Goal: Transaction & Acquisition: Purchase product/service

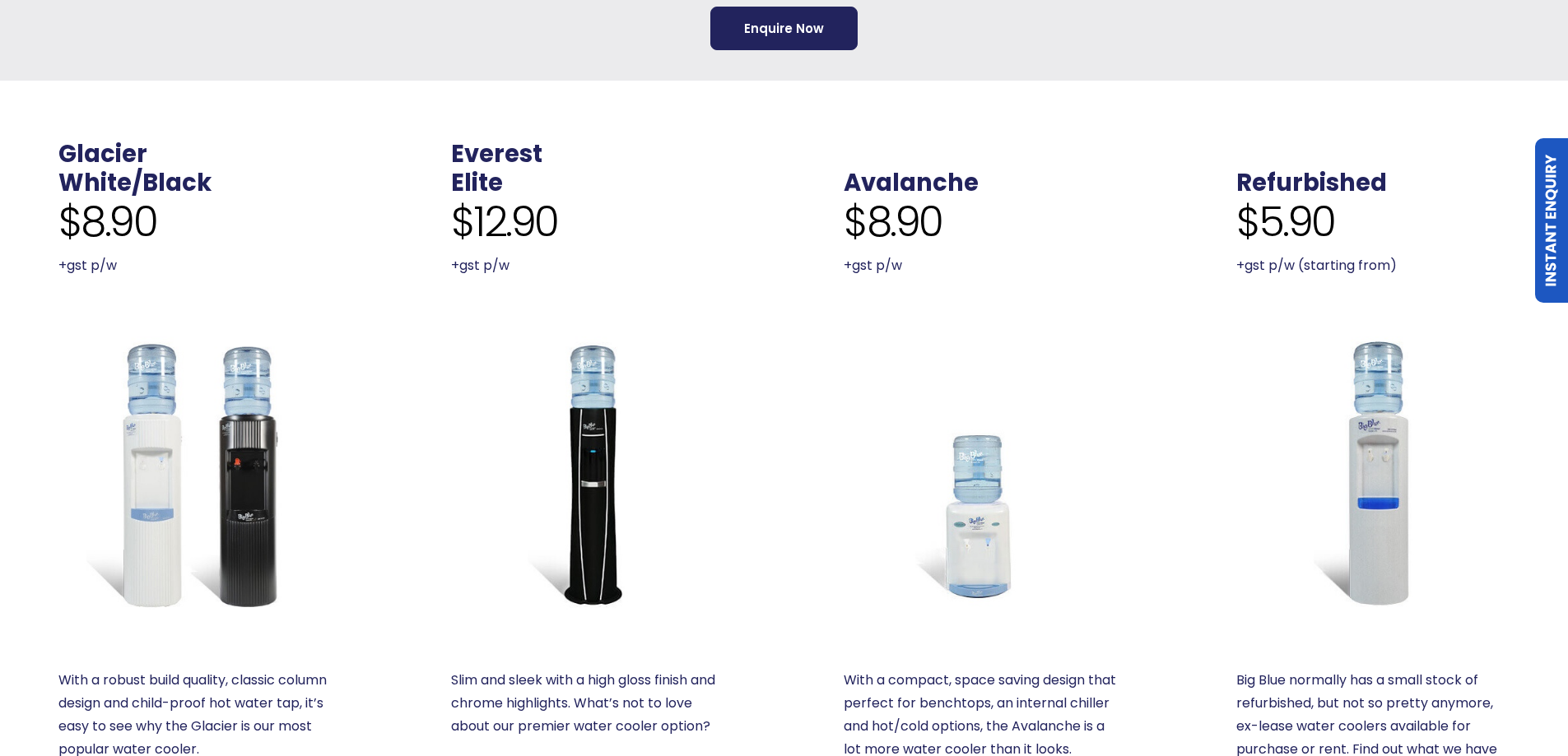
click at [163, 396] on img at bounding box center [194, 473] width 273 height 273
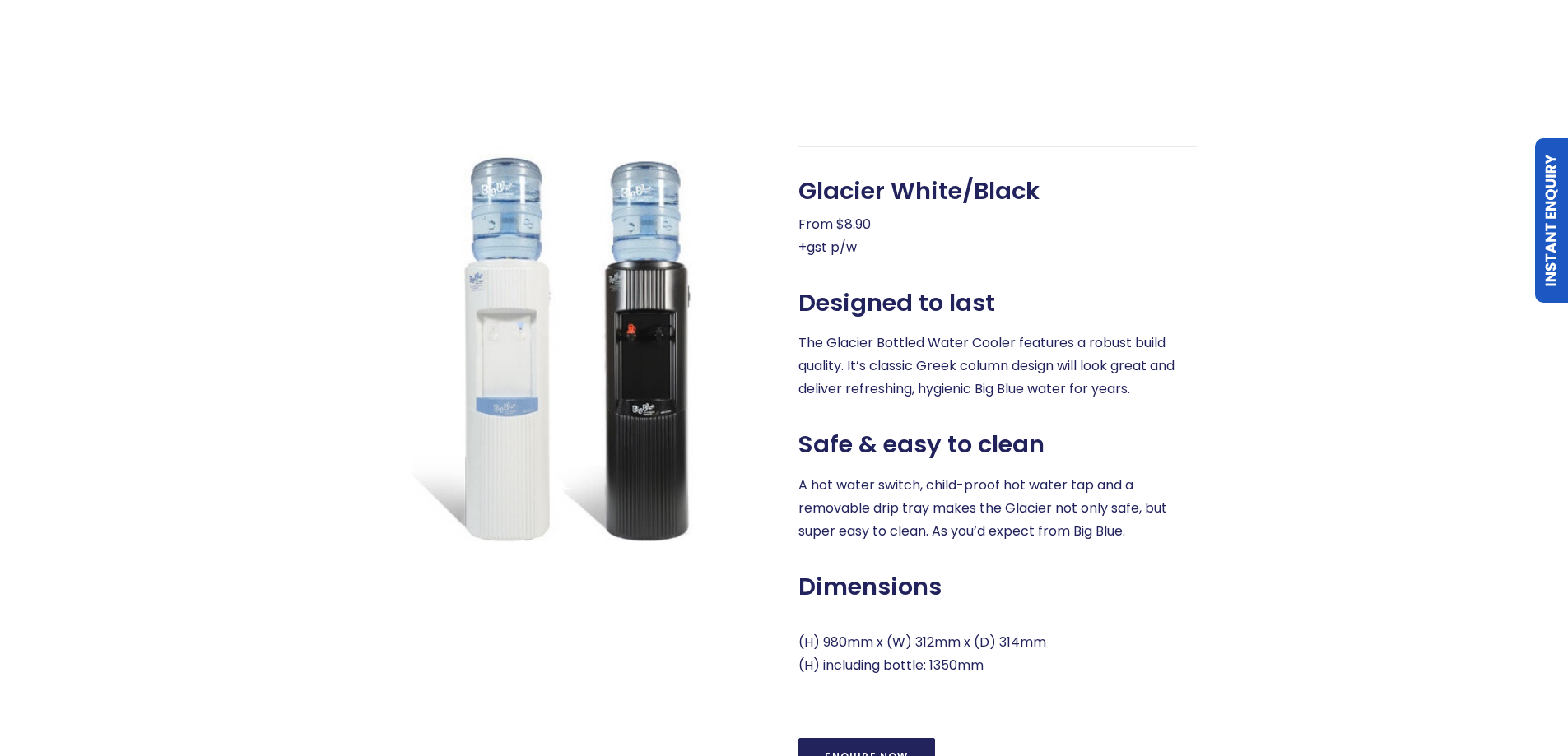
scroll to position [658, 0]
